Goal: Information Seeking & Learning: Find specific page/section

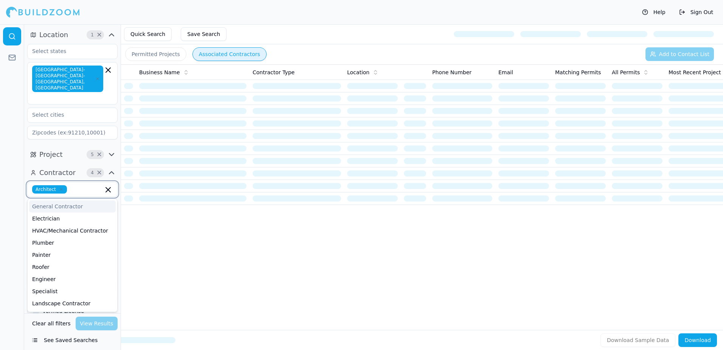
click at [70, 185] on input "text" at bounding box center [86, 189] width 33 height 8
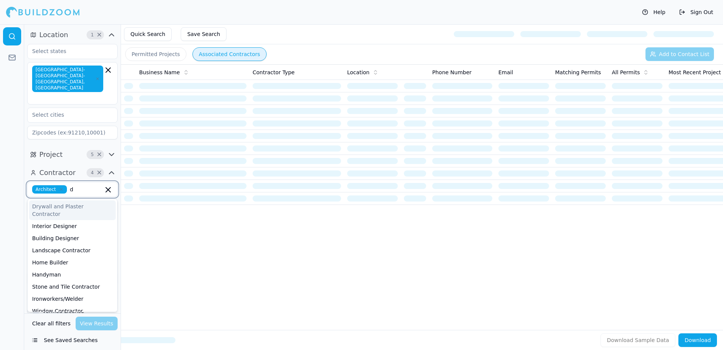
type input "di"
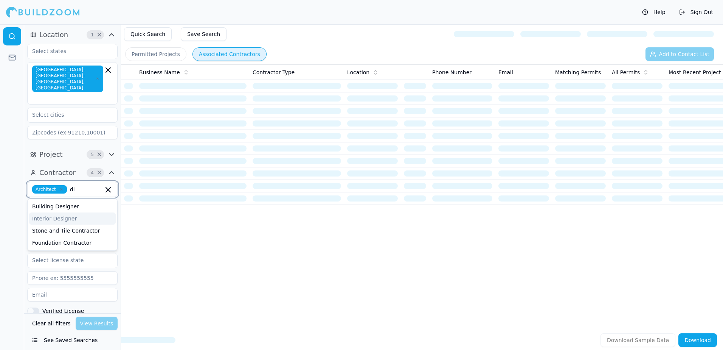
click at [61, 212] on div "Interior Designer" at bounding box center [72, 218] width 87 height 12
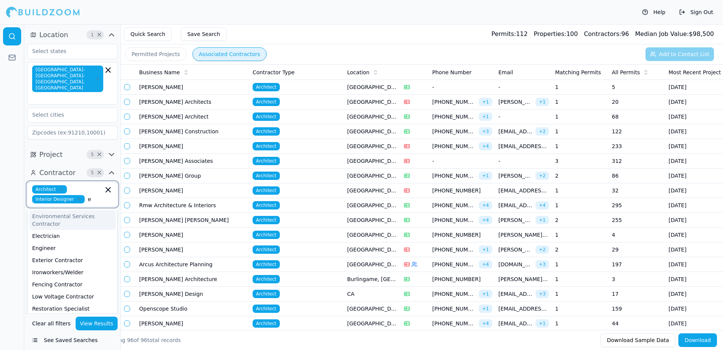
type input "en"
click at [49, 230] on div "Engineer" at bounding box center [72, 236] width 87 height 12
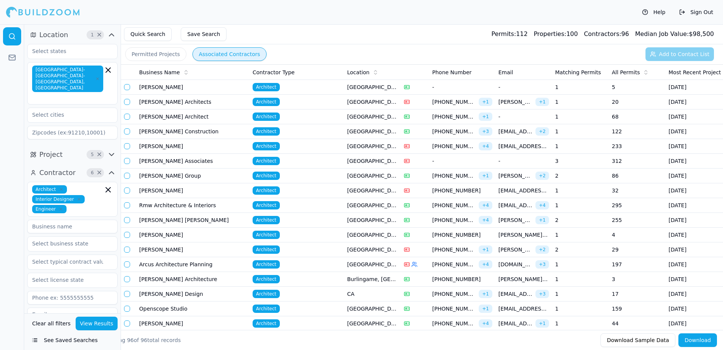
click at [98, 322] on button "View Results" at bounding box center [97, 323] width 42 height 14
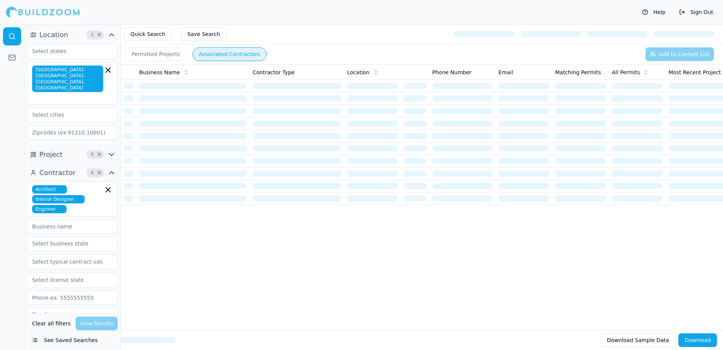
click at [159, 51] on button "Permitted Projects" at bounding box center [155, 54] width 61 height 14
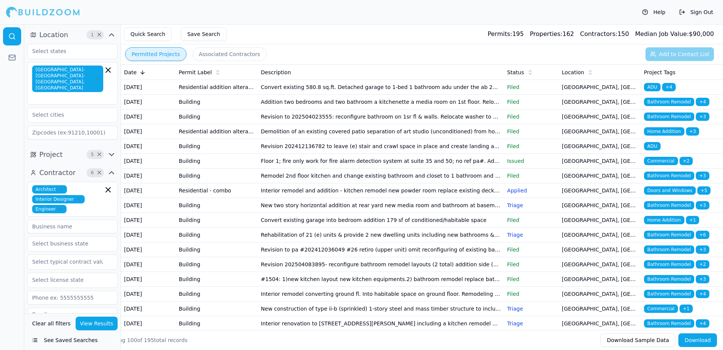
click at [648, 86] on span "ADU" at bounding box center [652, 87] width 17 height 8
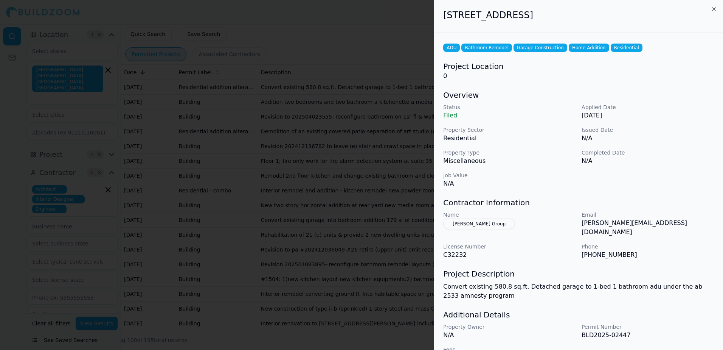
click at [353, 15] on div at bounding box center [361, 175] width 723 height 350
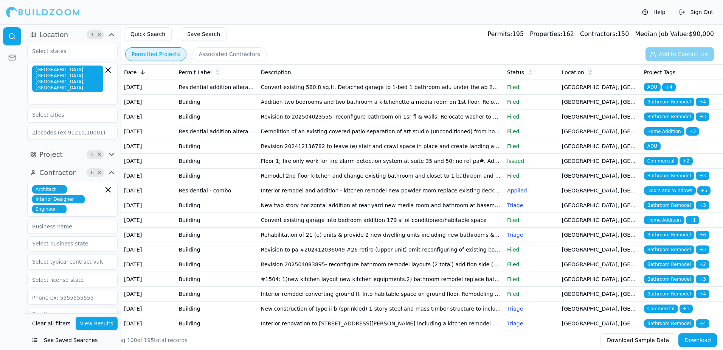
click at [671, 106] on span "Bathroom Remodel" at bounding box center [669, 102] width 50 height 8
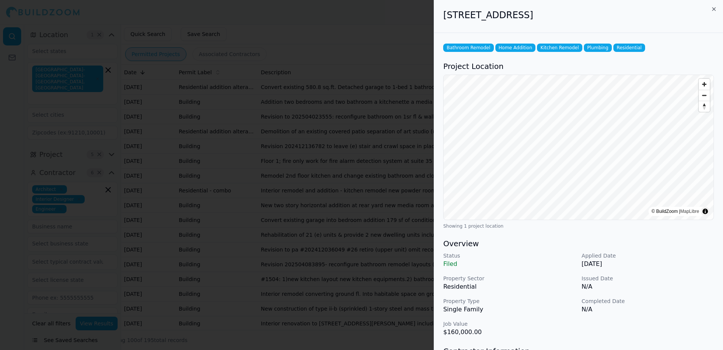
click at [300, 17] on div at bounding box center [361, 175] width 723 height 350
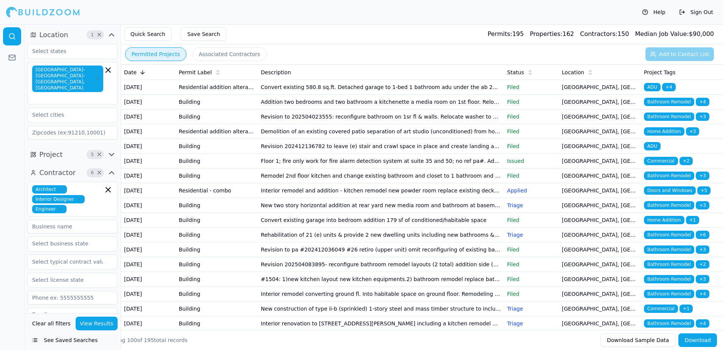
click at [664, 121] on span "Bathroom Remodel" at bounding box center [669, 116] width 50 height 8
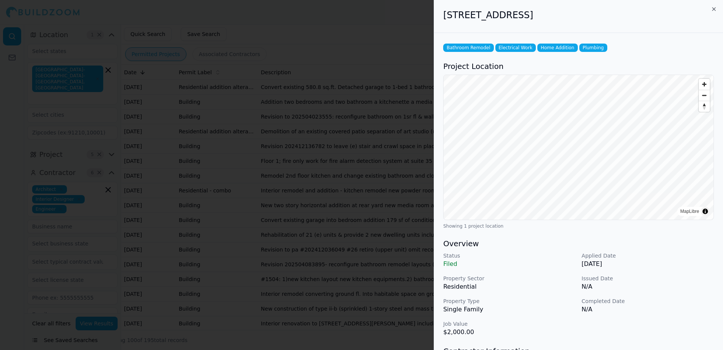
click at [392, 12] on div at bounding box center [361, 175] width 723 height 350
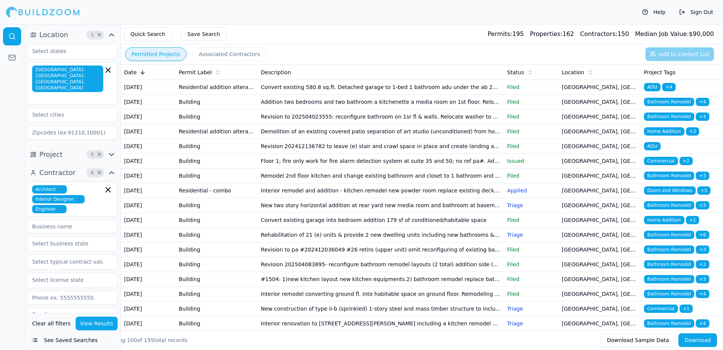
click at [670, 135] on span "Home Addition" at bounding box center [664, 131] width 40 height 8
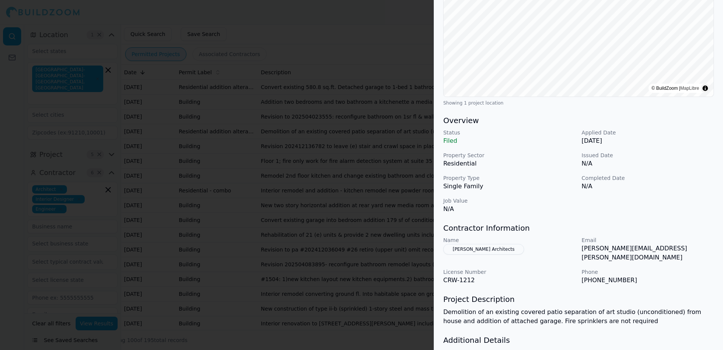
scroll to position [162, 0]
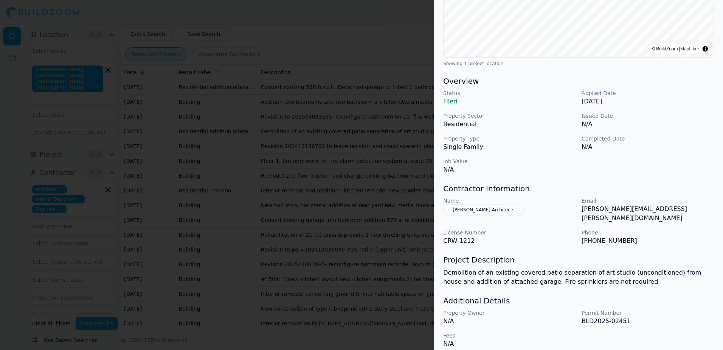
click at [465, 210] on button "[PERSON_NAME] Architects" at bounding box center [483, 209] width 81 height 11
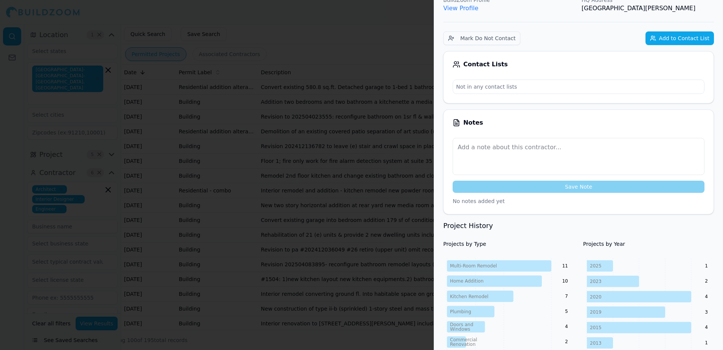
scroll to position [67, 0]
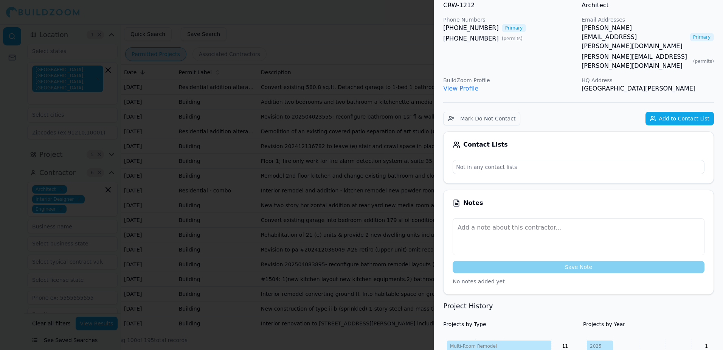
click at [456, 85] on link "View Profile" at bounding box center [460, 88] width 35 height 7
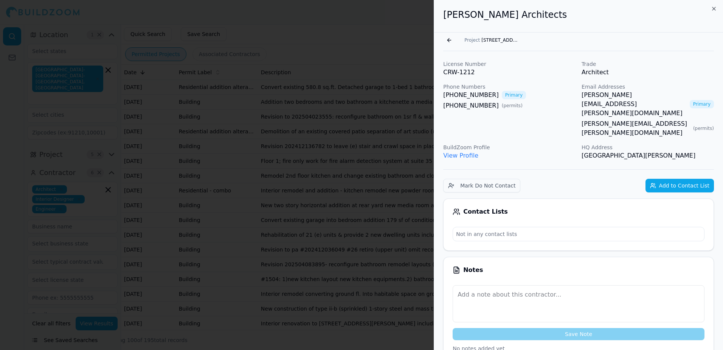
scroll to position [0, 0]
click at [451, 40] on button "Go back" at bounding box center [449, 40] width 12 height 12
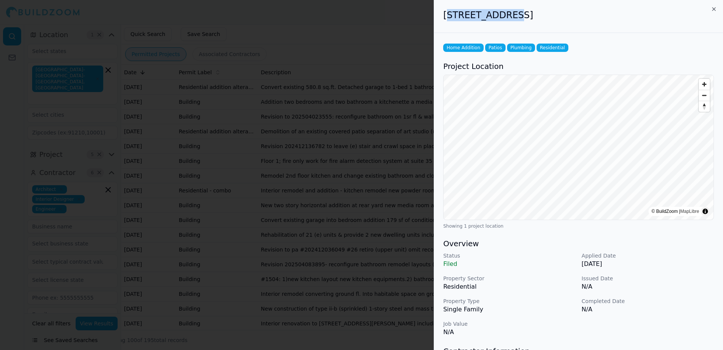
drag, startPoint x: 446, startPoint y: 17, endPoint x: 504, endPoint y: 17, distance: 58.3
click at [504, 17] on h2 "[STREET_ADDRESS]" at bounding box center [578, 15] width 271 height 12
drag, startPoint x: 504, startPoint y: 17, endPoint x: 499, endPoint y: 32, distance: 15.3
click at [499, 32] on div "[STREET_ADDRESS]" at bounding box center [578, 16] width 289 height 33
drag, startPoint x: 443, startPoint y: 14, endPoint x: 638, endPoint y: 27, distance: 195.6
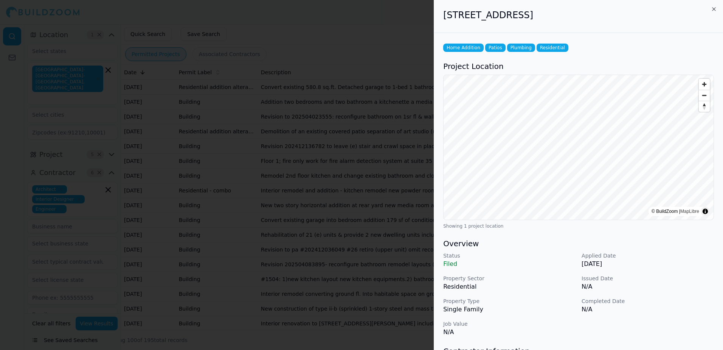
click at [638, 27] on div "[STREET_ADDRESS]" at bounding box center [578, 16] width 289 height 33
drag, startPoint x: 638, startPoint y: 27, endPoint x: 593, endPoint y: 16, distance: 46.7
copy h2 "[STREET_ADDRESS]"
click at [632, 39] on div "Home Addition Patios Plumbing Residential Project Location © BuildZoom | MapLib…" at bounding box center [578, 276] width 289 height 487
drag, startPoint x: 445, startPoint y: 14, endPoint x: 630, endPoint y: 26, distance: 185.8
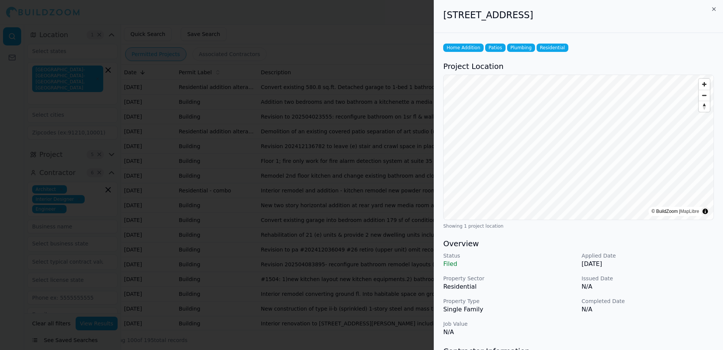
click at [630, 26] on div "[STREET_ADDRESS]" at bounding box center [578, 16] width 289 height 33
drag, startPoint x: 630, startPoint y: 26, endPoint x: 591, endPoint y: 18, distance: 39.8
copy h2 "[STREET_ADDRESS]"
click at [656, 20] on h2 "[STREET_ADDRESS]" at bounding box center [578, 15] width 271 height 12
click at [401, 17] on div at bounding box center [361, 175] width 723 height 350
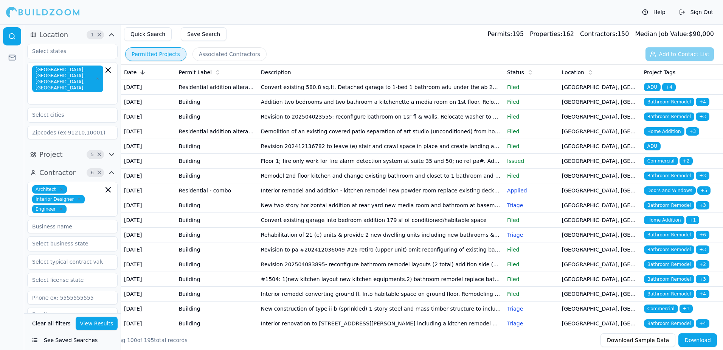
click at [671, 135] on span "Home Addition" at bounding box center [664, 131] width 40 height 8
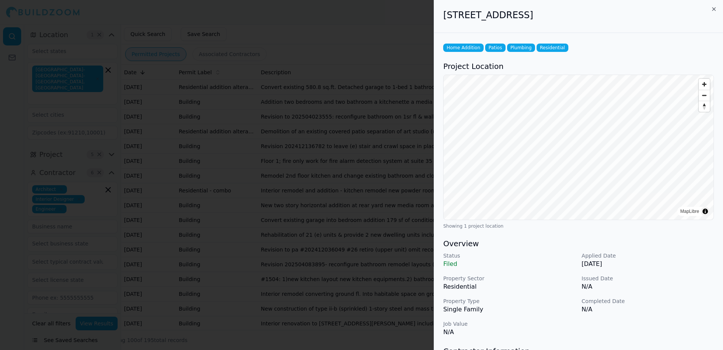
click at [400, 18] on div at bounding box center [361, 175] width 723 height 350
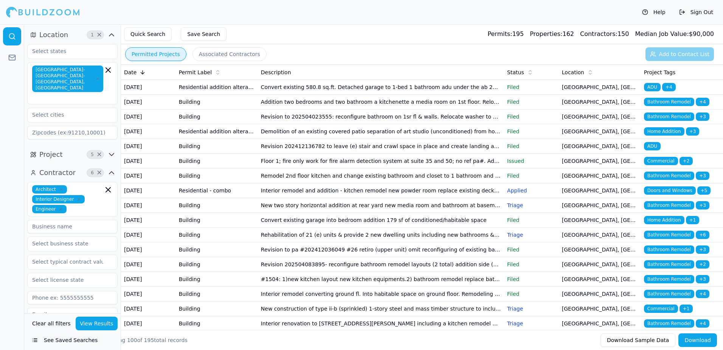
click at [654, 150] on span "ADU" at bounding box center [652, 146] width 17 height 8
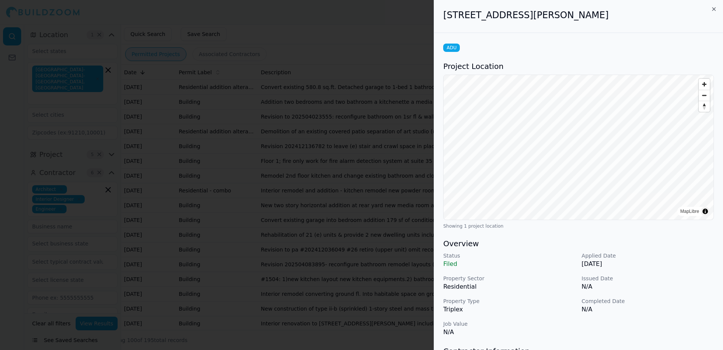
click at [323, 28] on div at bounding box center [361, 175] width 723 height 350
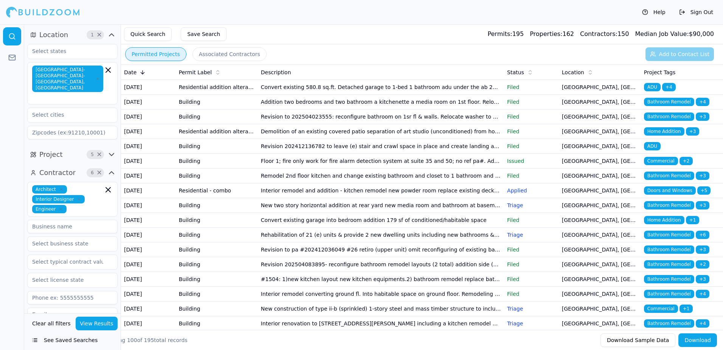
click at [664, 180] on span "Bathroom Remodel" at bounding box center [669, 175] width 50 height 8
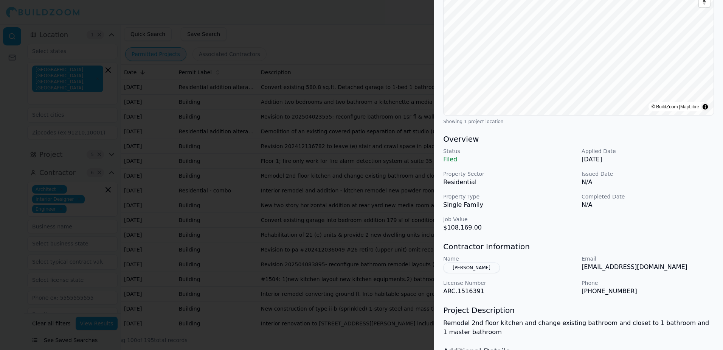
scroll to position [113, 0]
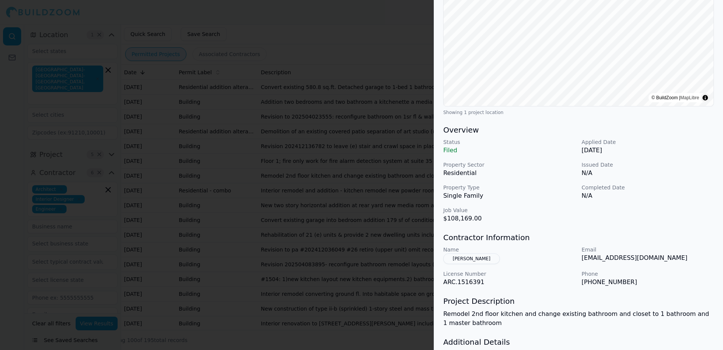
click at [469, 258] on button "[PERSON_NAME]" at bounding box center [471, 258] width 57 height 11
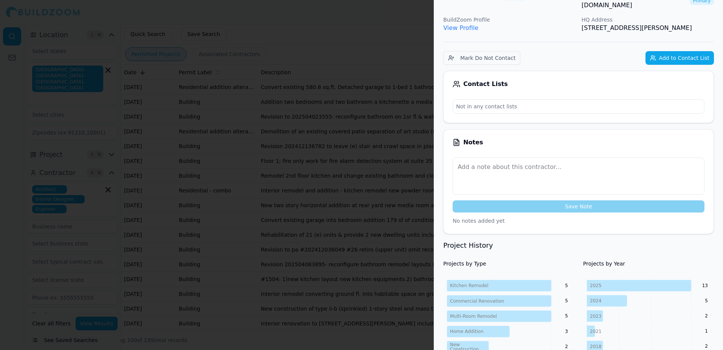
scroll to position [40, 0]
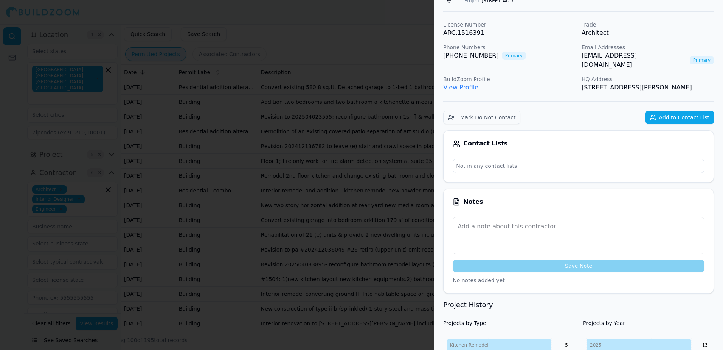
click at [468, 84] on link "View Profile" at bounding box center [460, 87] width 35 height 7
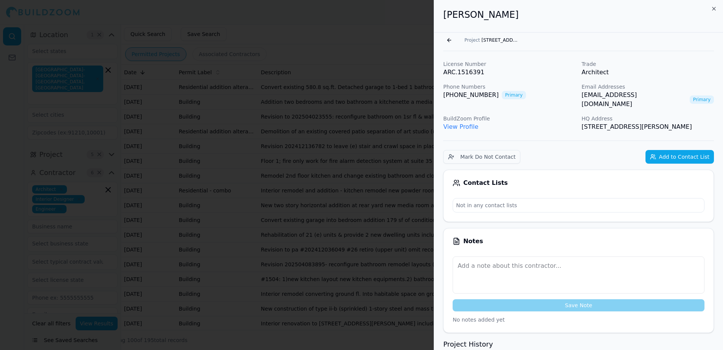
scroll to position [0, 0]
click at [448, 43] on button "Go back" at bounding box center [449, 40] width 12 height 12
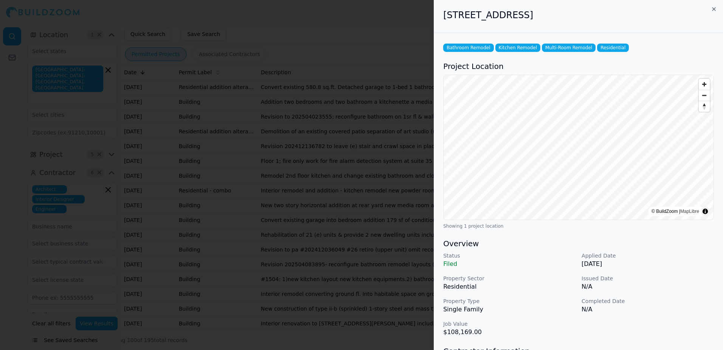
drag, startPoint x: 444, startPoint y: 14, endPoint x: 613, endPoint y: 20, distance: 169.2
click at [613, 20] on h2 "[STREET_ADDRESS]" at bounding box center [578, 15] width 271 height 12
drag, startPoint x: 613, startPoint y: 20, endPoint x: 588, endPoint y: 16, distance: 25.8
copy h2 "[STREET_ADDRESS]"
click at [388, 17] on div at bounding box center [361, 175] width 723 height 350
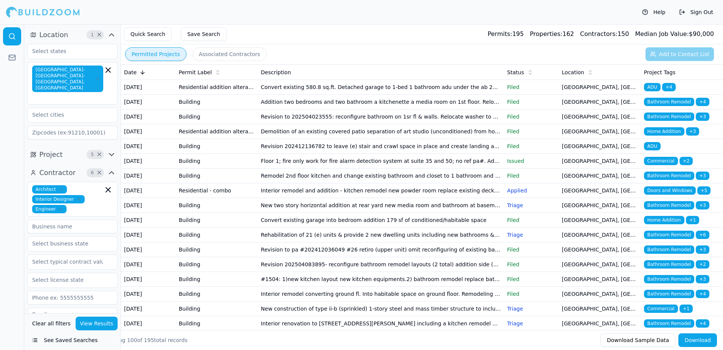
click at [655, 150] on span "ADU" at bounding box center [652, 146] width 17 height 8
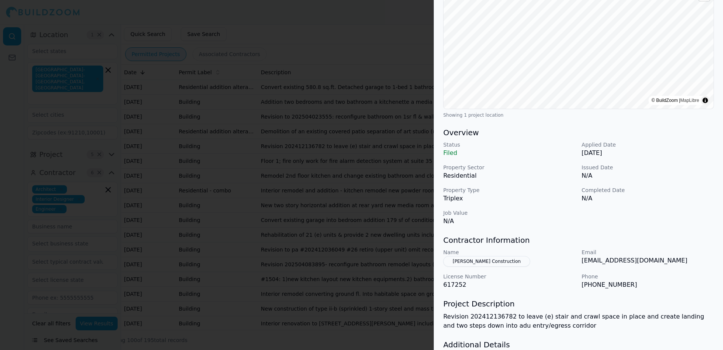
scroll to position [113, 0]
